Goal: Transaction & Acquisition: Purchase product/service

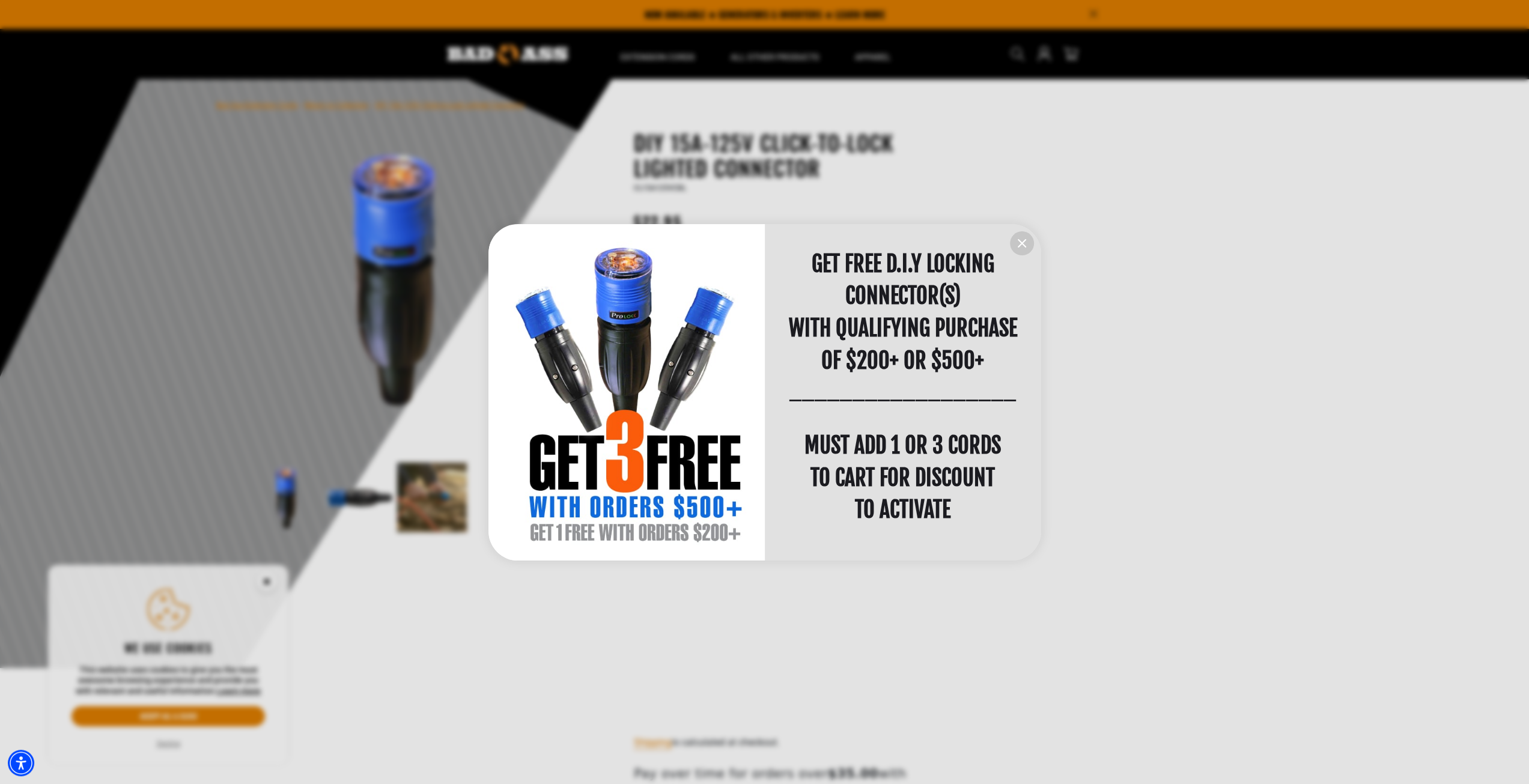
click at [1017, 244] on icon "information" at bounding box center [1022, 243] width 14 height 14
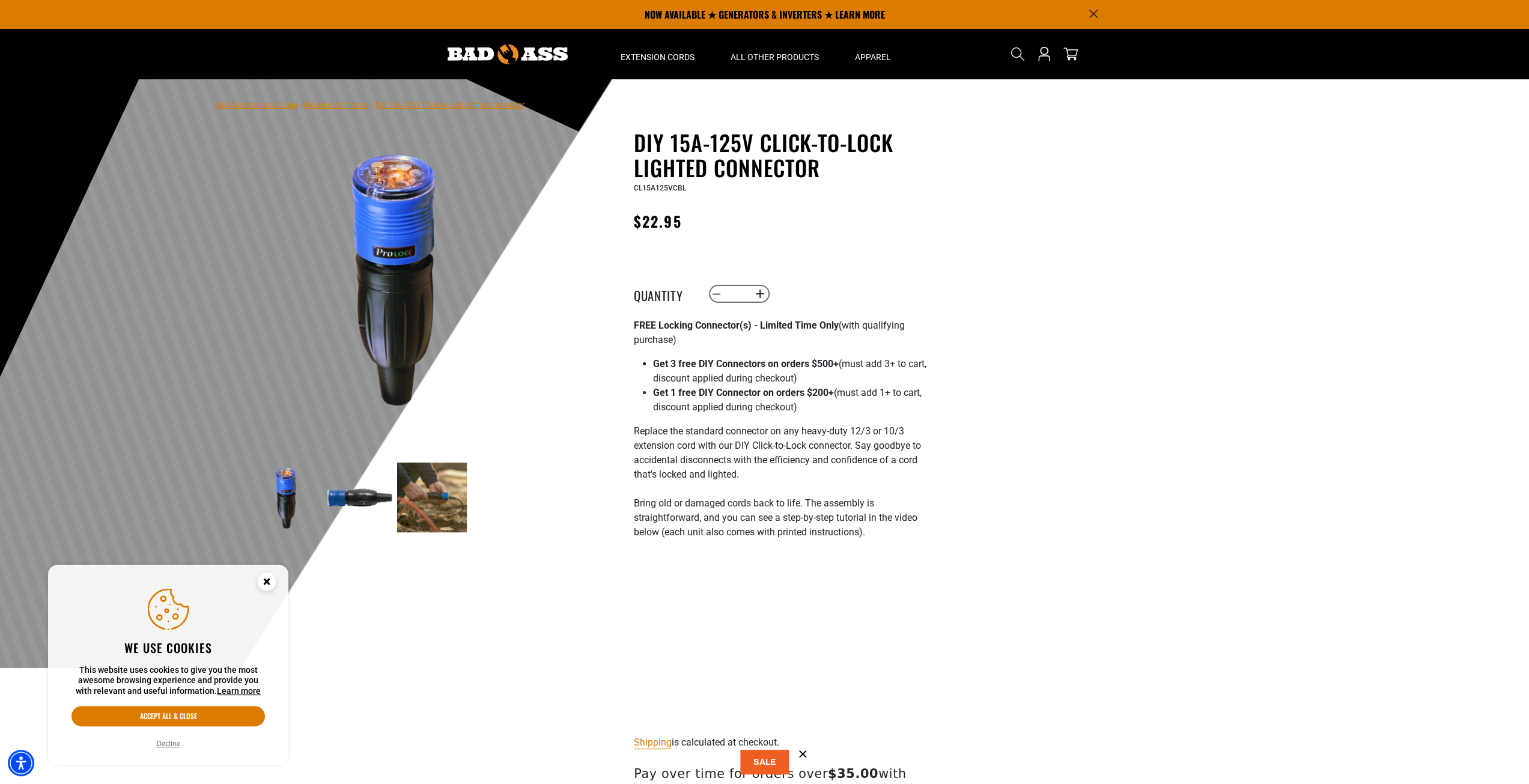
click at [355, 495] on img at bounding box center [359, 497] width 70 height 70
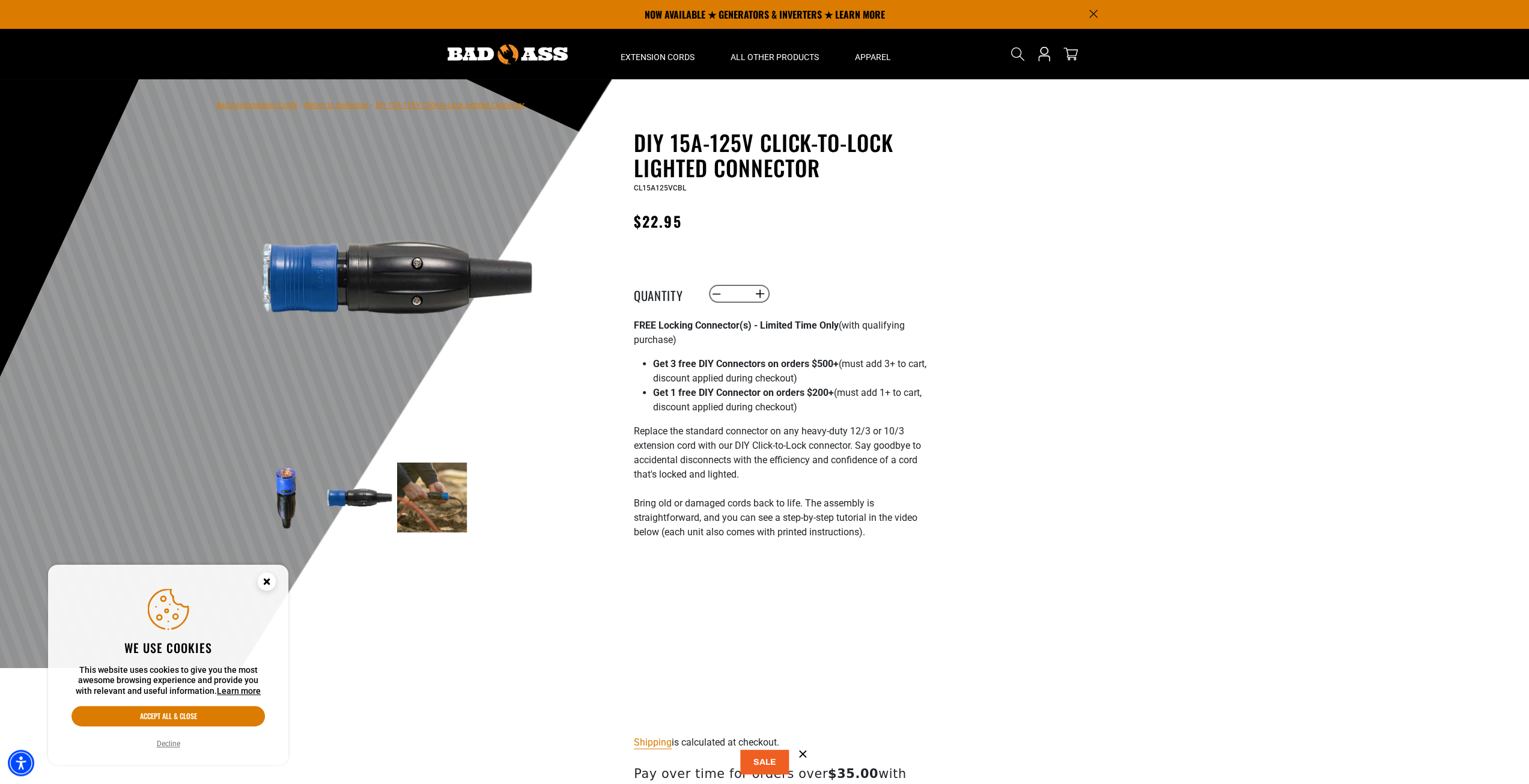
click at [431, 508] on img at bounding box center [431, 497] width 70 height 70
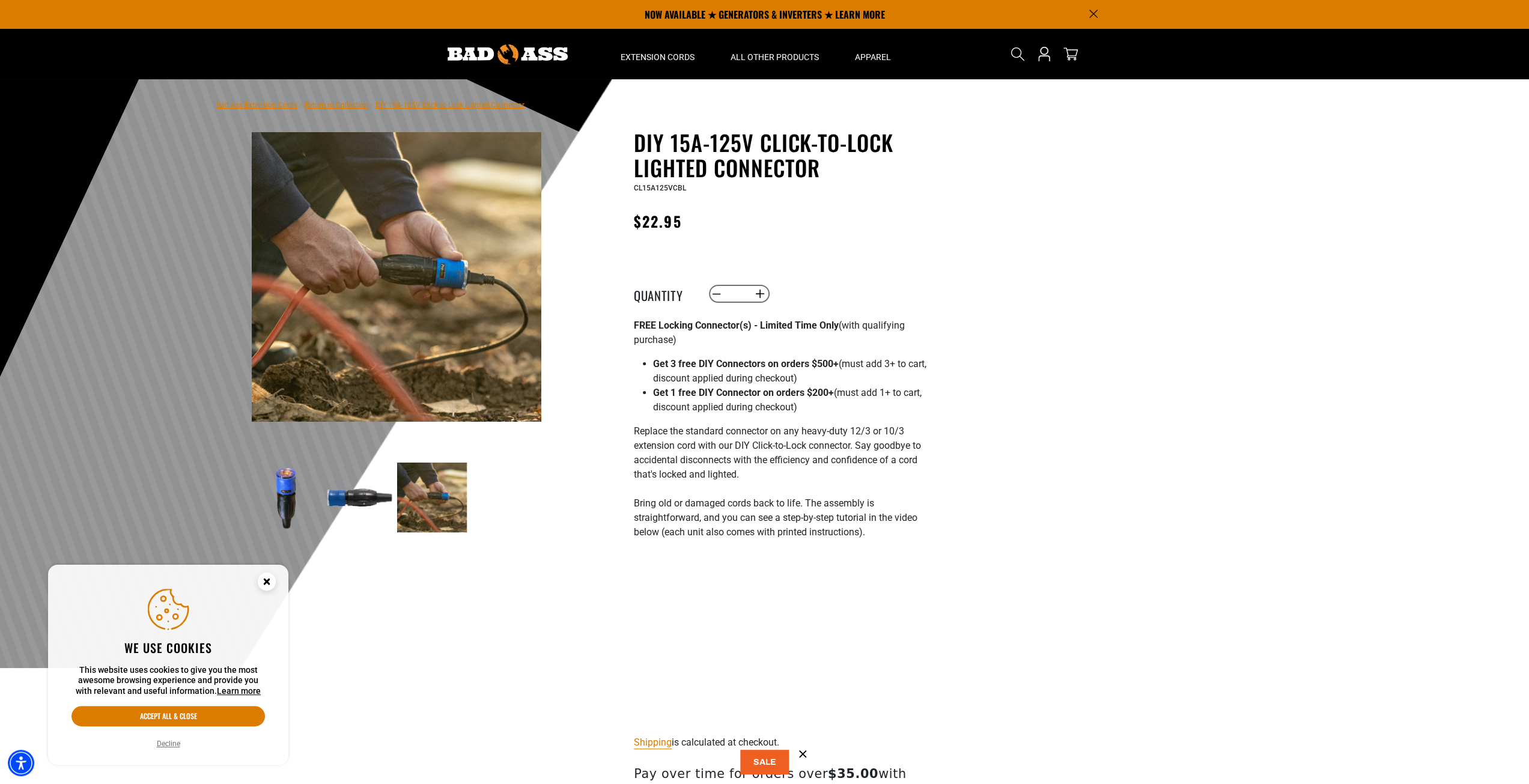
click at [266, 585] on circle "Close this option" at bounding box center [267, 581] width 18 height 18
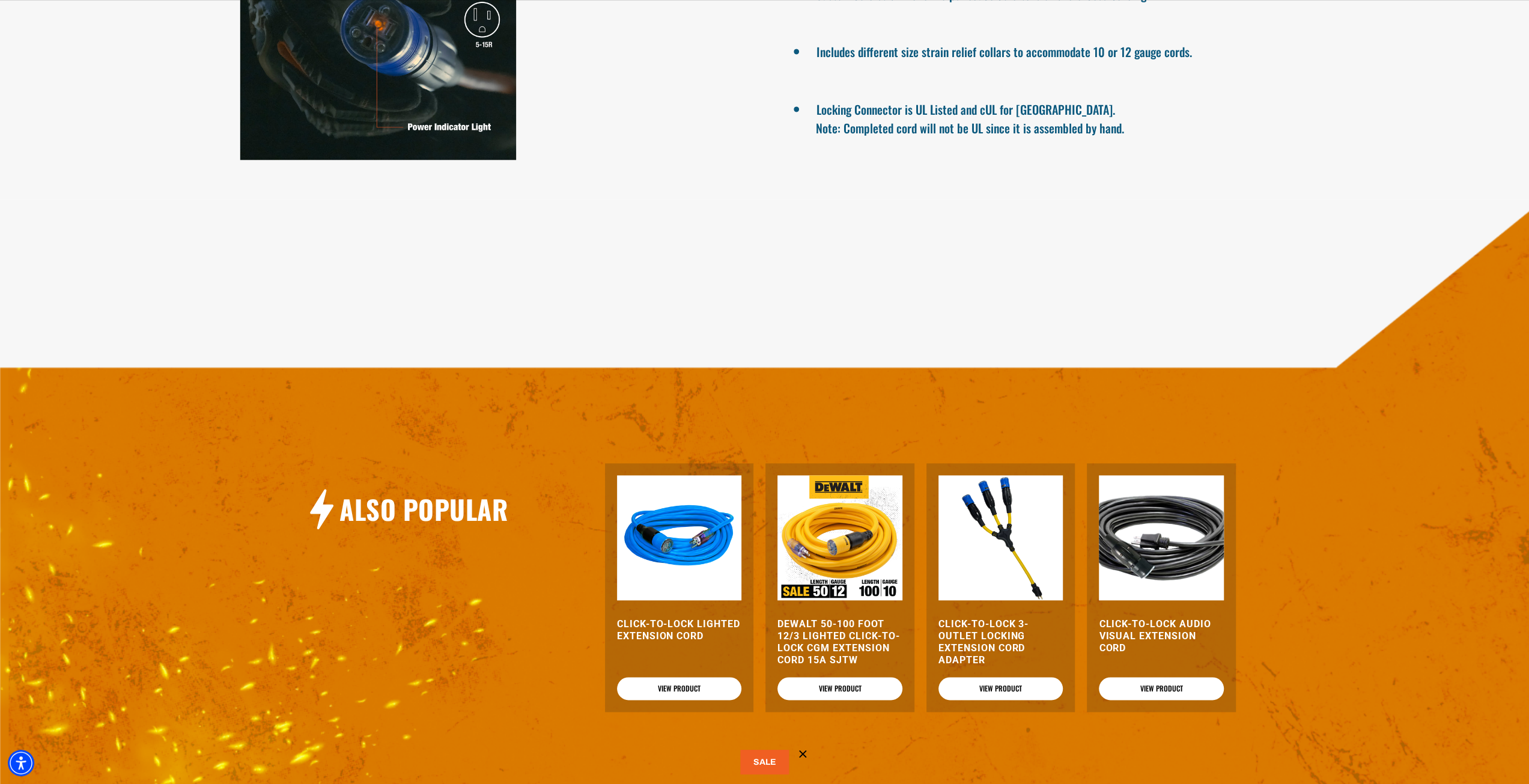
scroll to position [1201, 0]
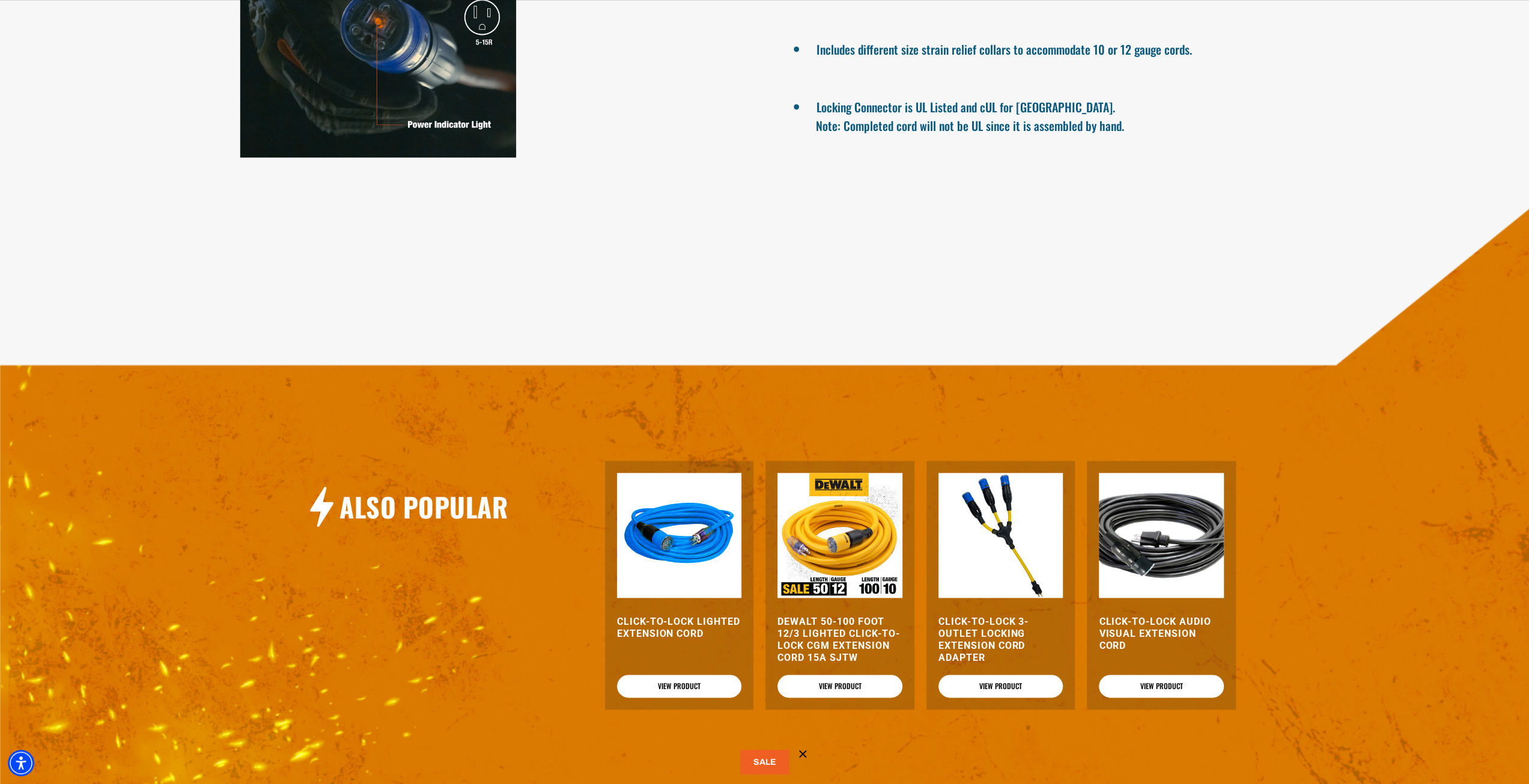
click at [759, 763] on button at bounding box center [765, 762] width 49 height 24
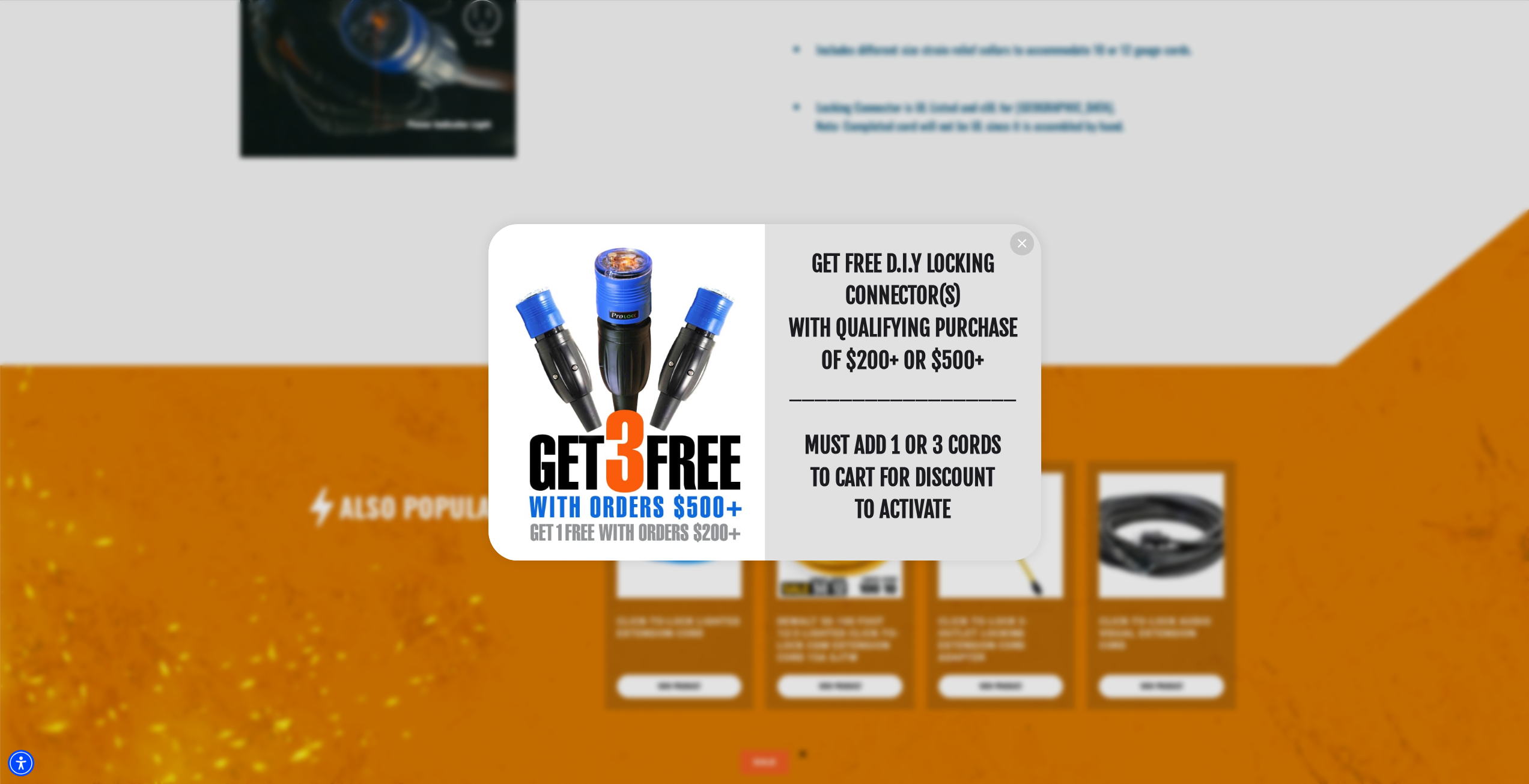
click at [1019, 244] on icon "information" at bounding box center [1022, 243] width 14 height 14
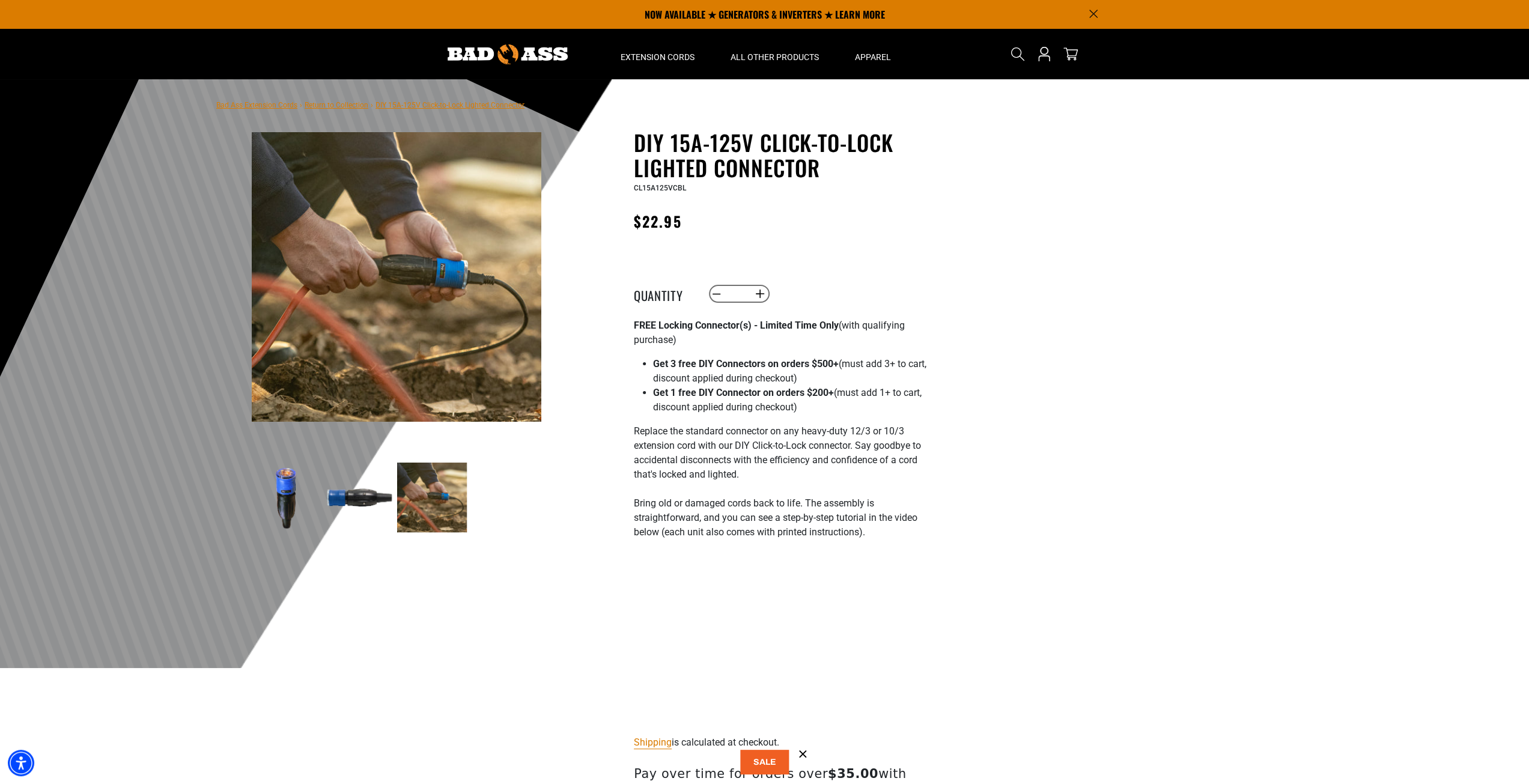
scroll to position [0, 0]
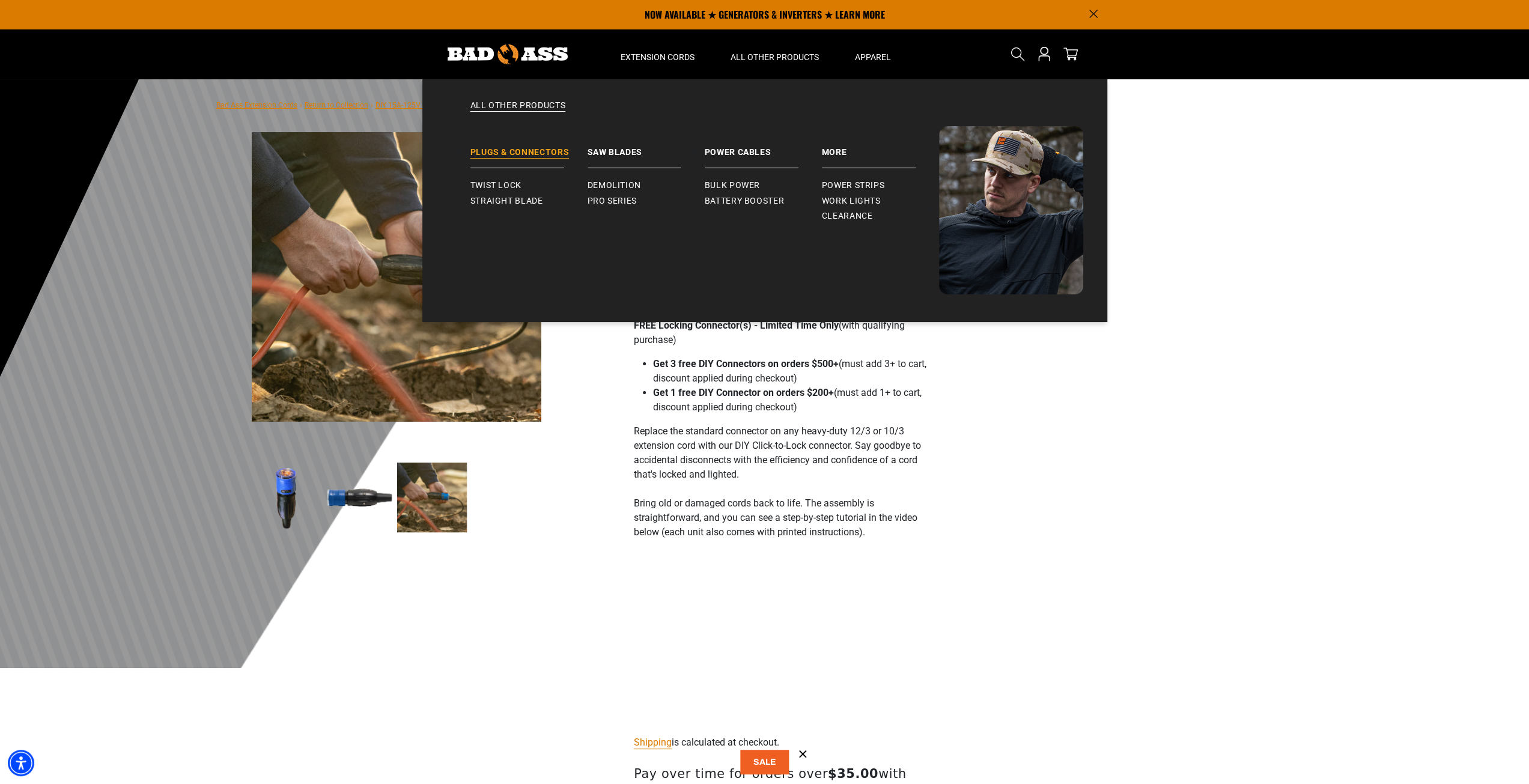
click at [539, 158] on link "Plugs & Connectors" at bounding box center [529, 147] width 117 height 42
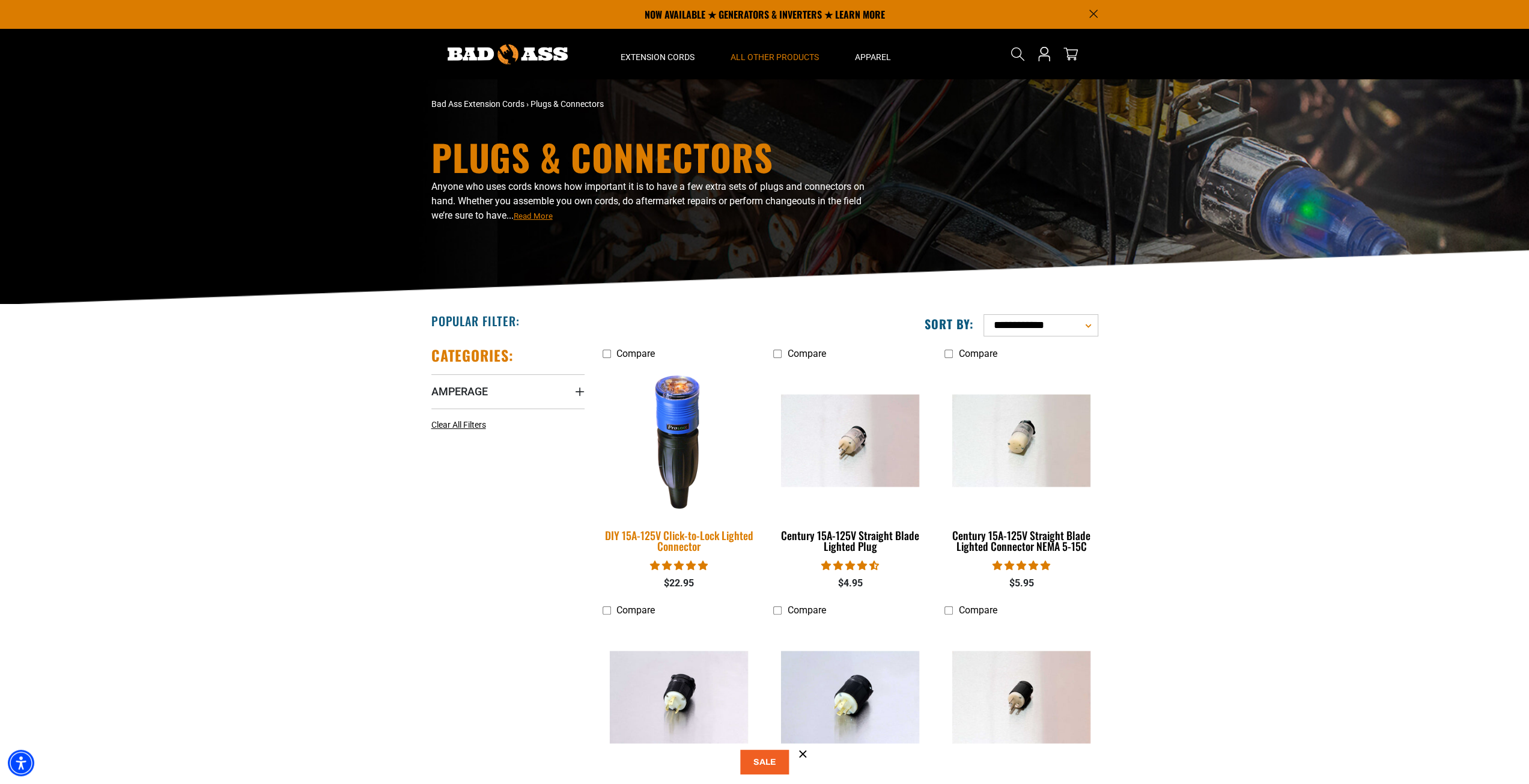
click at [674, 531] on div "DIY 15A-125V Click-to-Lock Lighted Connector" at bounding box center [679, 541] width 153 height 22
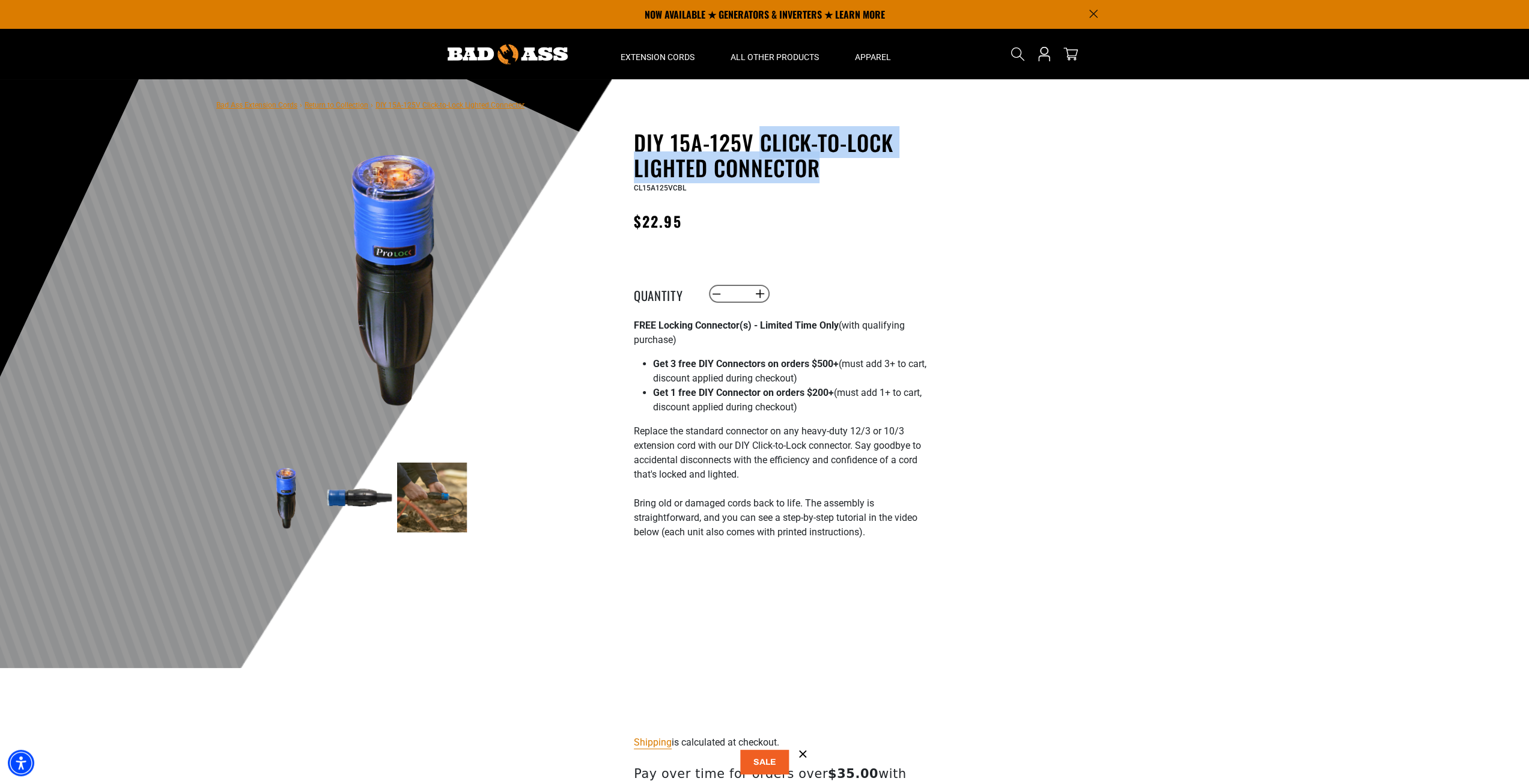
drag, startPoint x: 764, startPoint y: 142, endPoint x: 830, endPoint y: 176, distance: 74.2
click at [830, 176] on h1 "DIY 15A-125V Click-to-Lock Lighted Connector" at bounding box center [781, 154] width 294 height 51
copy h1 "Click-to-Lock Lighted Connector"
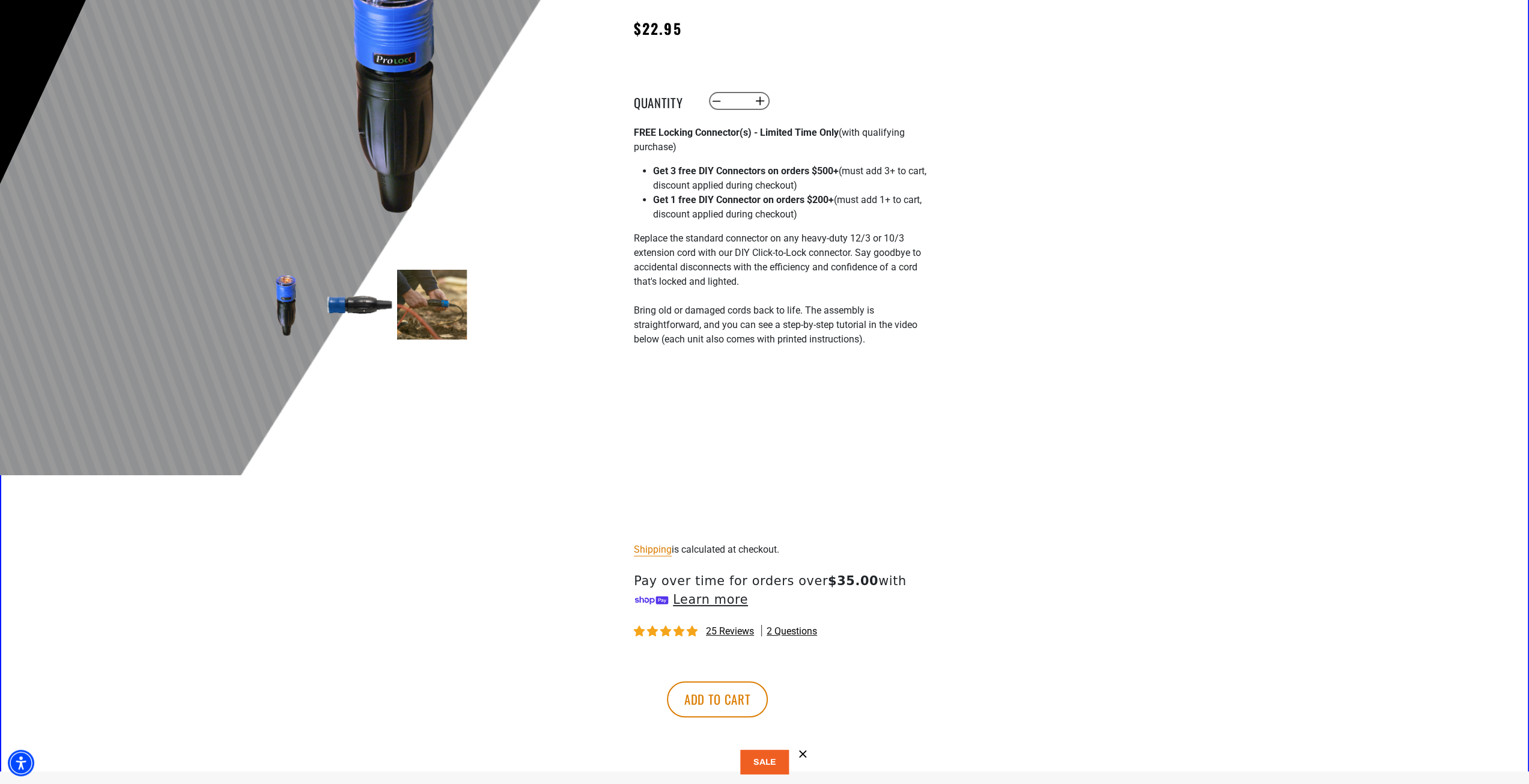
scroll to position [240, 0]
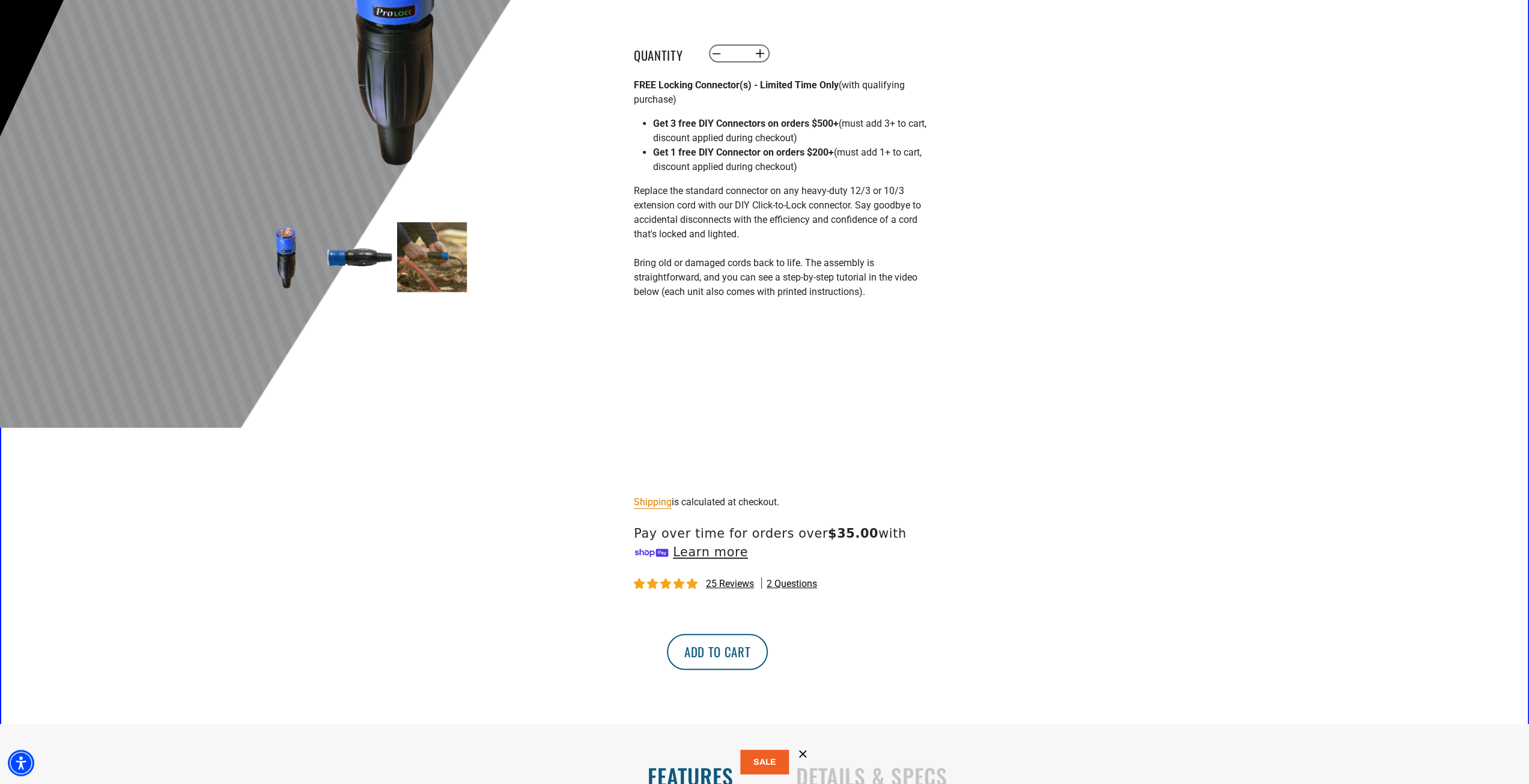
click at [768, 655] on button "Add to cart" at bounding box center [717, 652] width 101 height 36
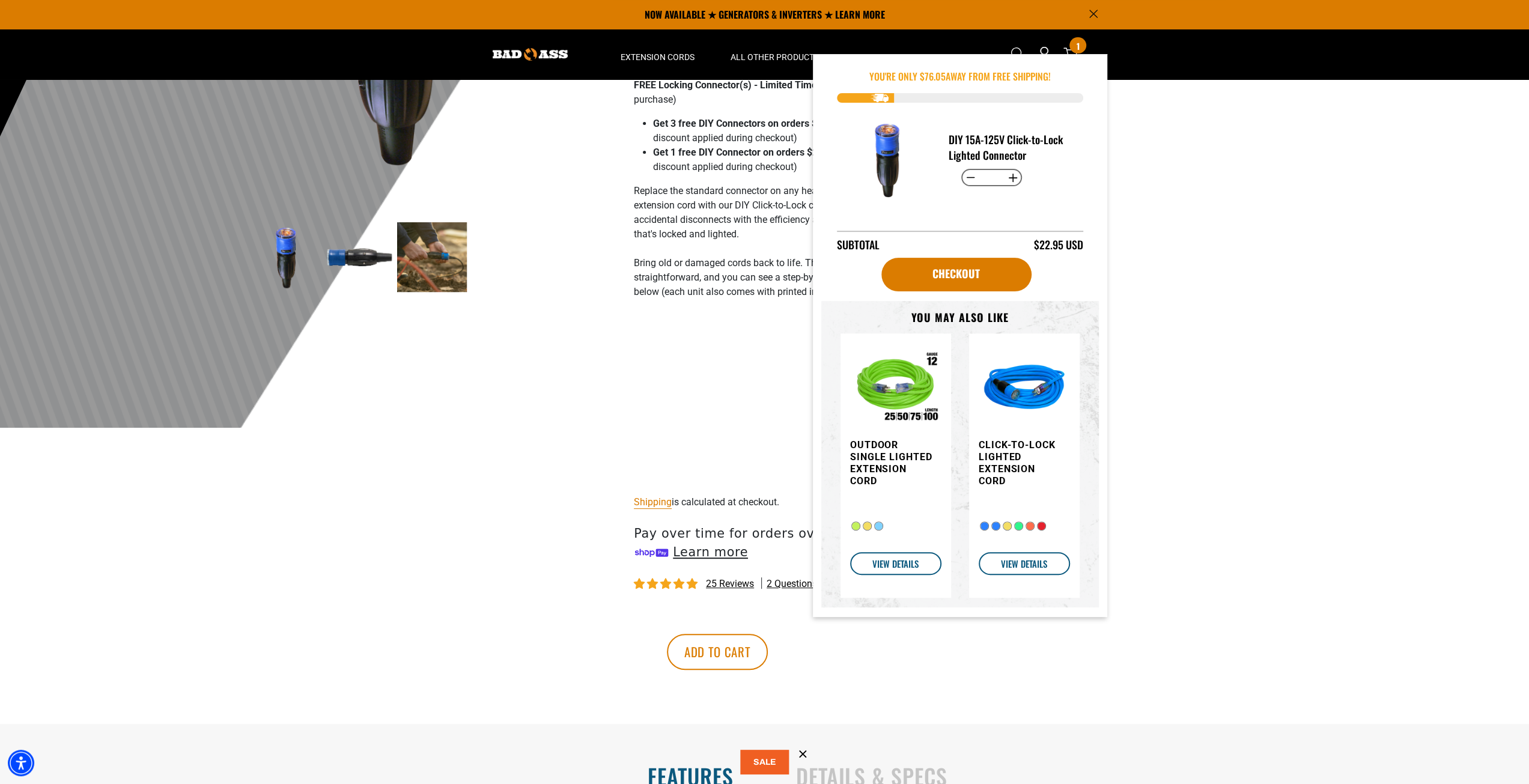
click at [1027, 397] on img "Item added to your cart" at bounding box center [1024, 388] width 91 height 91
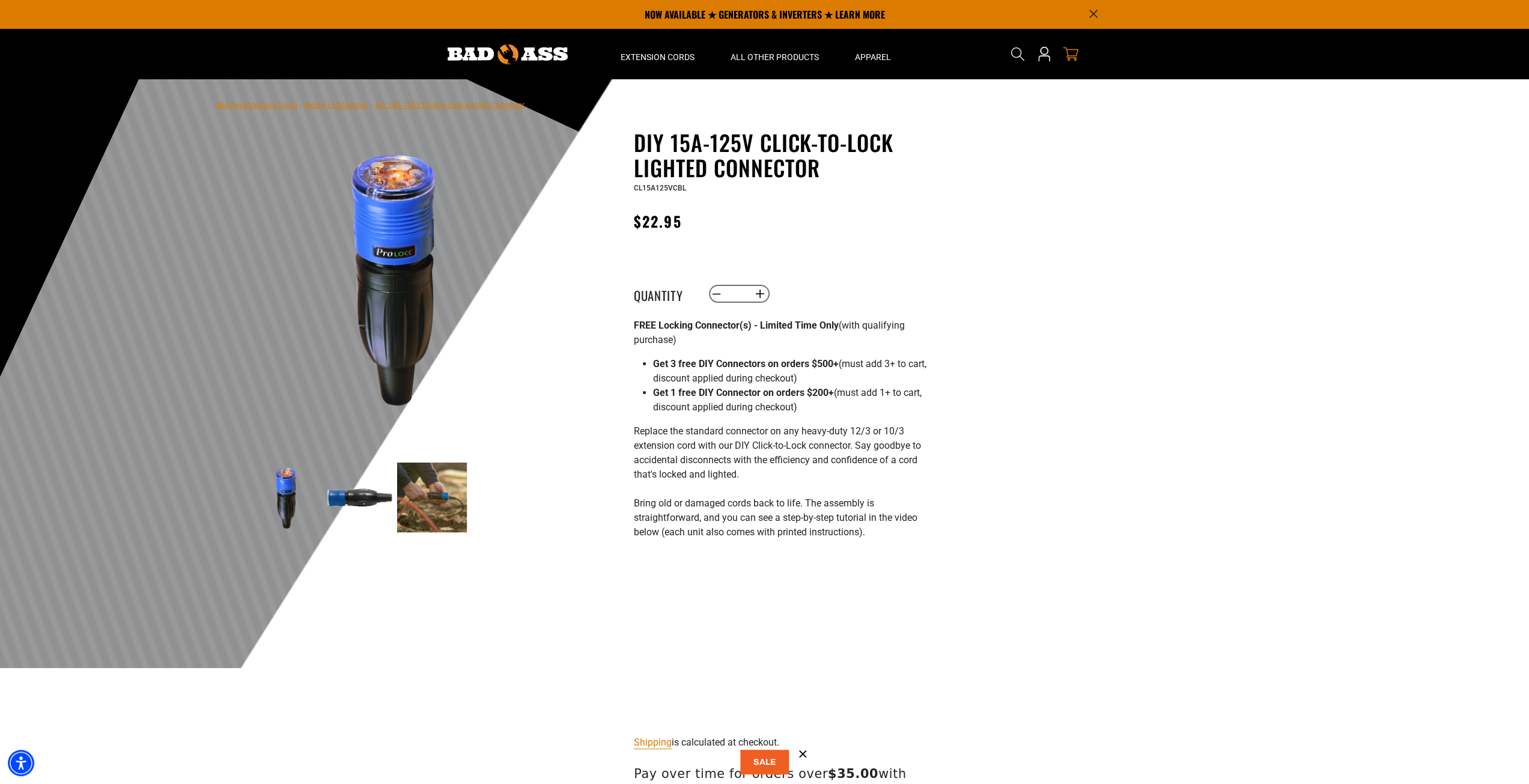
click at [1069, 53] on icon "cart" at bounding box center [1071, 54] width 15 height 15
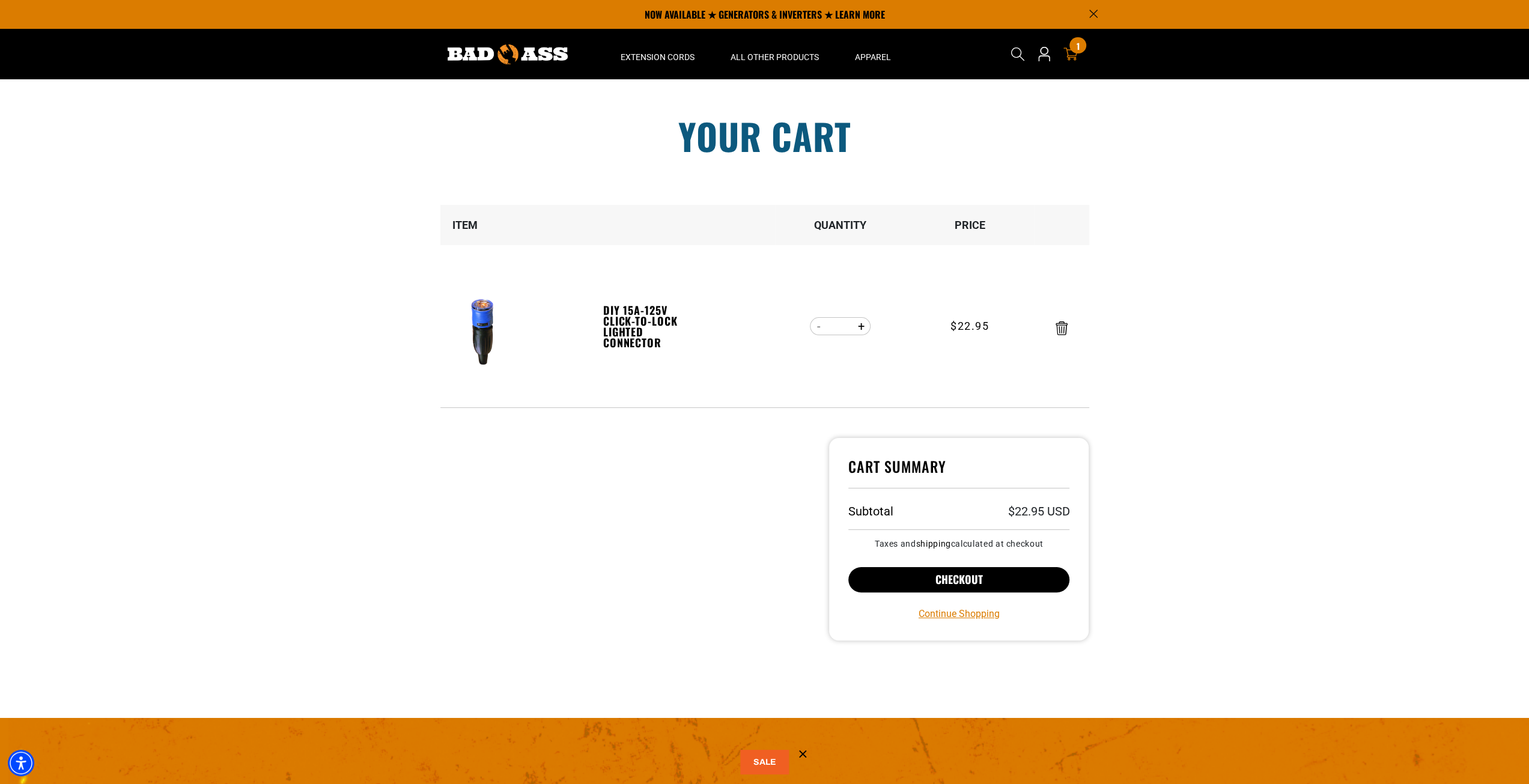
click at [964, 580] on button "Checkout" at bounding box center [959, 580] width 222 height 25
